Goal: Task Accomplishment & Management: Complete application form

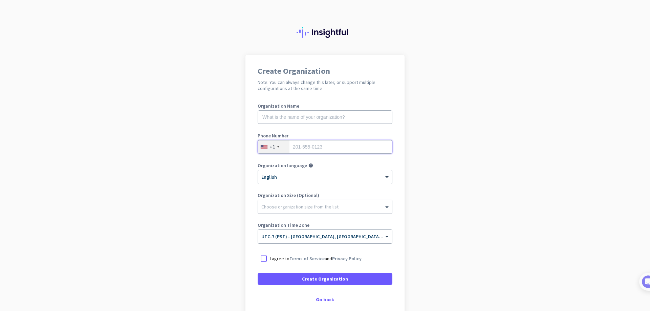
click at [329, 149] on input "tel" at bounding box center [325, 147] width 135 height 14
click at [272, 146] on div "+1" at bounding box center [272, 147] width 6 height 7
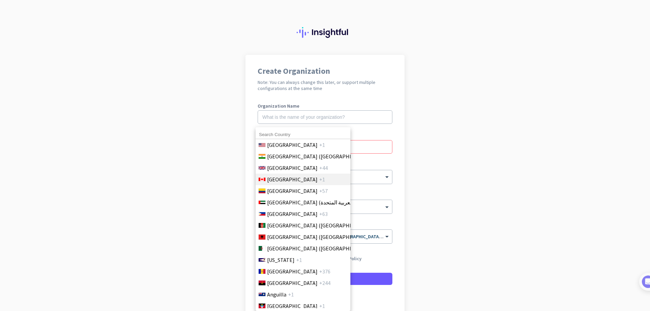
click at [282, 181] on span "[GEOGRAPHIC_DATA]" at bounding box center [292, 179] width 50 height 8
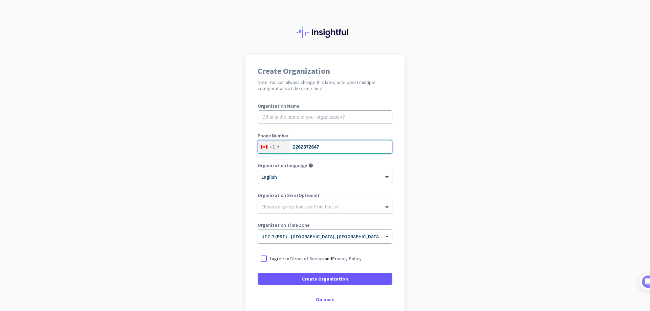
type input "2262372647"
click at [245, 199] on div "Create Organization Note: You can always change this later, or support multiple…" at bounding box center [324, 184] width 159 height 259
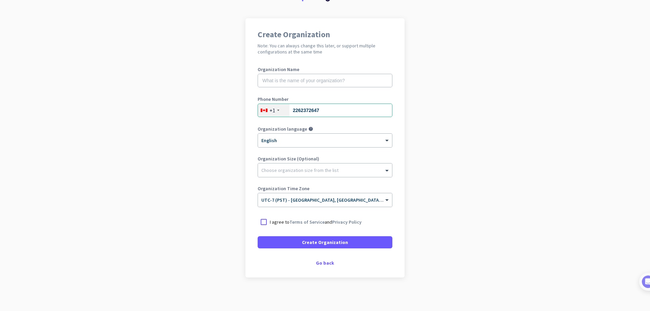
scroll to position [37, 0]
click at [283, 223] on p "I agree to Terms of Service and Privacy Policy" at bounding box center [316, 221] width 92 height 7
click at [0, 0] on input "I agree to Terms of Service and Privacy Policy" at bounding box center [0, 0] width 0 height 0
click at [311, 245] on span "Create Organization" at bounding box center [325, 242] width 46 height 7
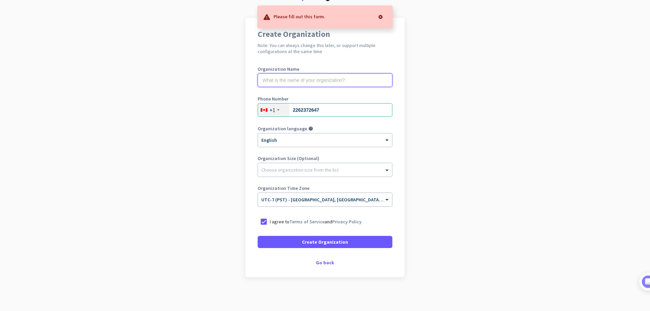
click at [314, 84] on input "text" at bounding box center [325, 80] width 135 height 14
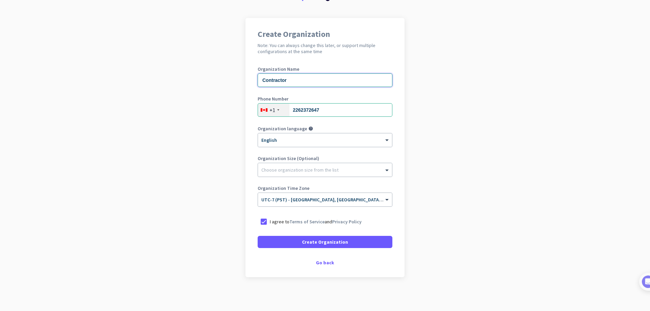
type input "Contractor"
click at [472, 117] on app-onboarding-organization "Create Organization Note: You can always change this later, or support multiple…" at bounding box center [325, 164] width 650 height 293
click at [300, 245] on span at bounding box center [325, 242] width 135 height 16
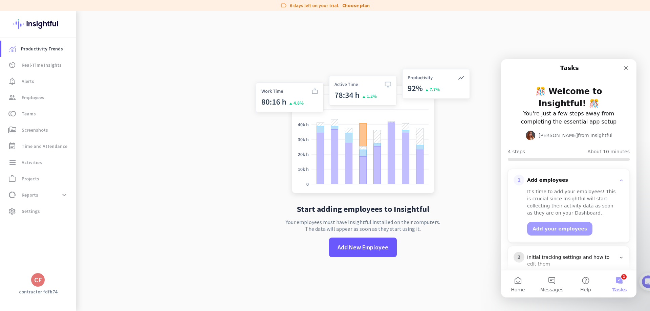
click at [170, 90] on app-no-employees "Start adding employees to Insightful Your employees must have Insightful instal…" at bounding box center [363, 166] width 574 height 311
click at [45, 66] on span "Real-Time Insights" at bounding box center [42, 65] width 40 height 8
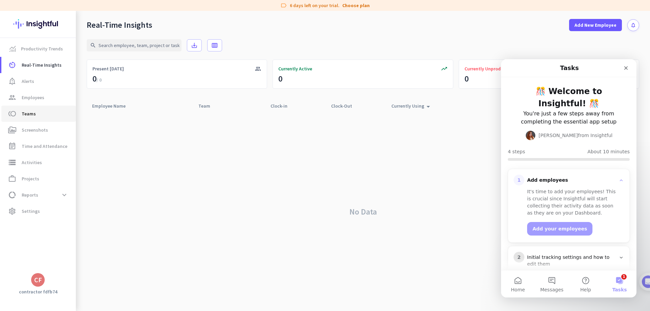
click at [36, 111] on span "toll Teams" at bounding box center [39, 114] width 64 height 8
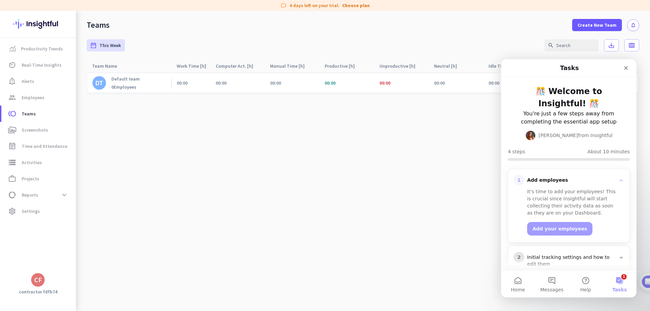
click at [121, 87] on div "0 Employees" at bounding box center [125, 87] width 28 height 6
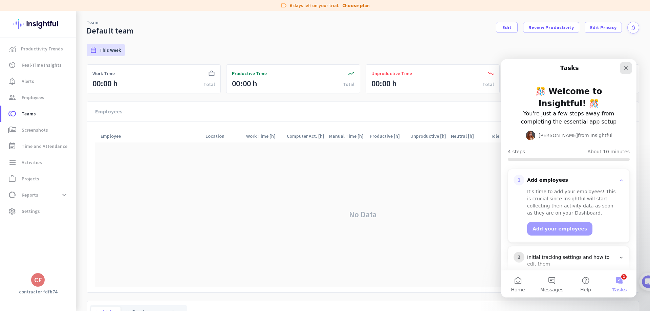
click at [627, 70] on icon "Close" at bounding box center [626, 68] width 4 height 4
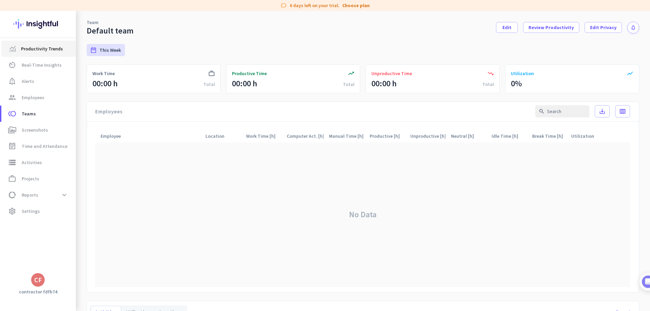
click at [30, 47] on span "Productivity Trends" at bounding box center [42, 49] width 42 height 8
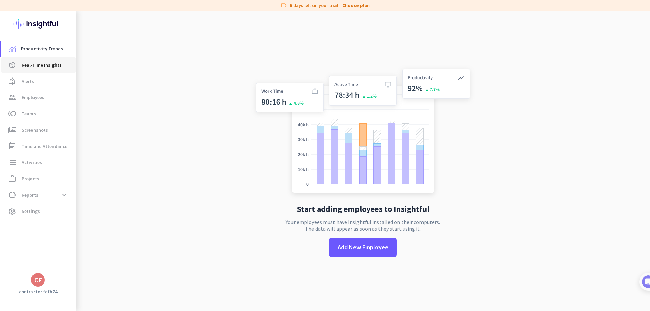
click at [38, 63] on span "Real-Time Insights" at bounding box center [42, 65] width 40 height 8
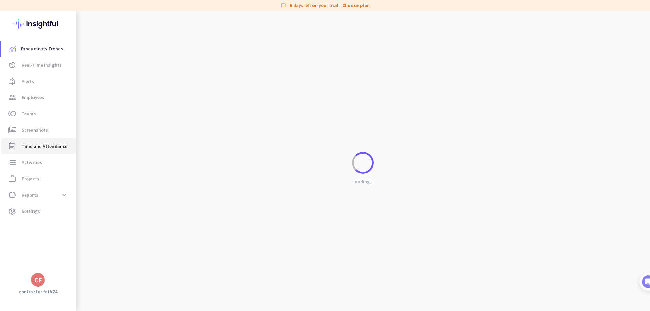
click at [55, 144] on span "Time and Attendance" at bounding box center [45, 146] width 46 height 8
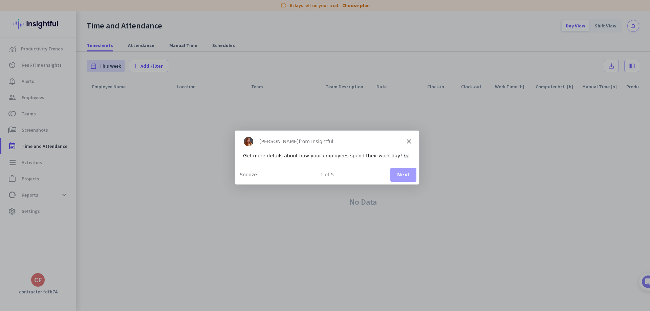
click at [410, 142] on icon "Close" at bounding box center [409, 141] width 4 height 4
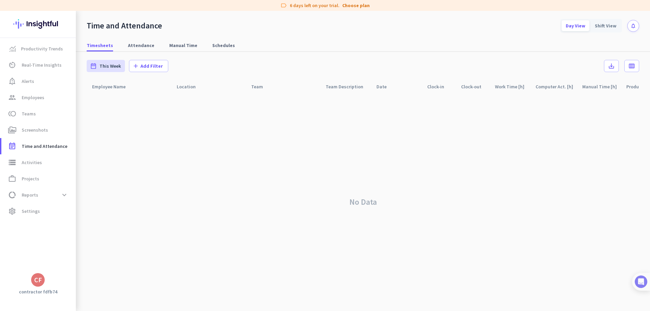
click at [639, 282] on img at bounding box center [641, 282] width 13 height 13
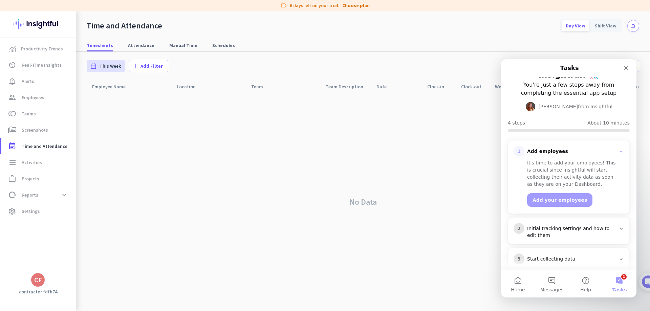
scroll to position [65, 0]
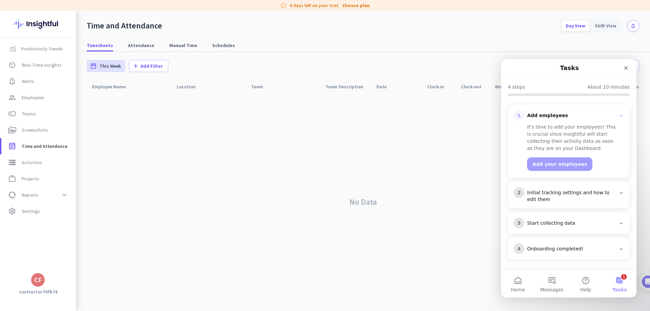
click at [624, 278] on button "1 Tasks" at bounding box center [620, 283] width 34 height 27
click at [573, 255] on div "4 Onboarding completed!" at bounding box center [568, 249] width 121 height 22
click at [568, 249] on div "Onboarding completed!" at bounding box center [571, 249] width 89 height 7
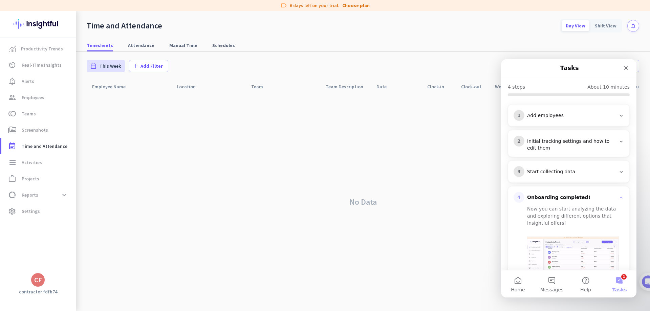
click at [561, 171] on div "Start collecting data" at bounding box center [571, 172] width 89 height 7
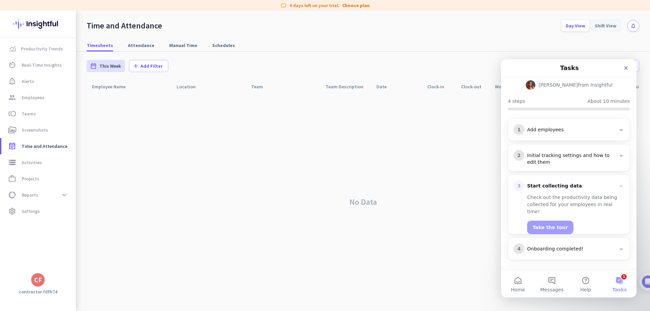
scroll to position [50, 0]
click at [626, 68] on icon "Close" at bounding box center [626, 68] width 4 height 4
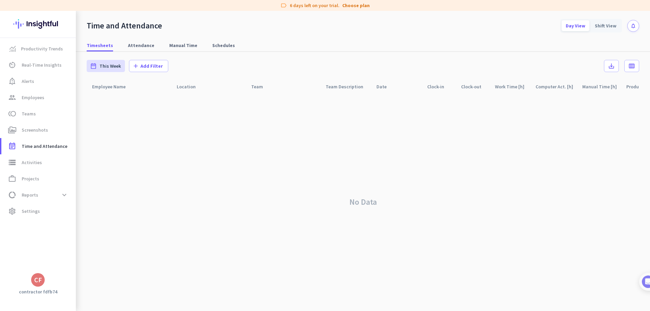
click at [159, 132] on div "No Data" at bounding box center [363, 202] width 552 height 218
